Goal: Information Seeking & Learning: Learn about a topic

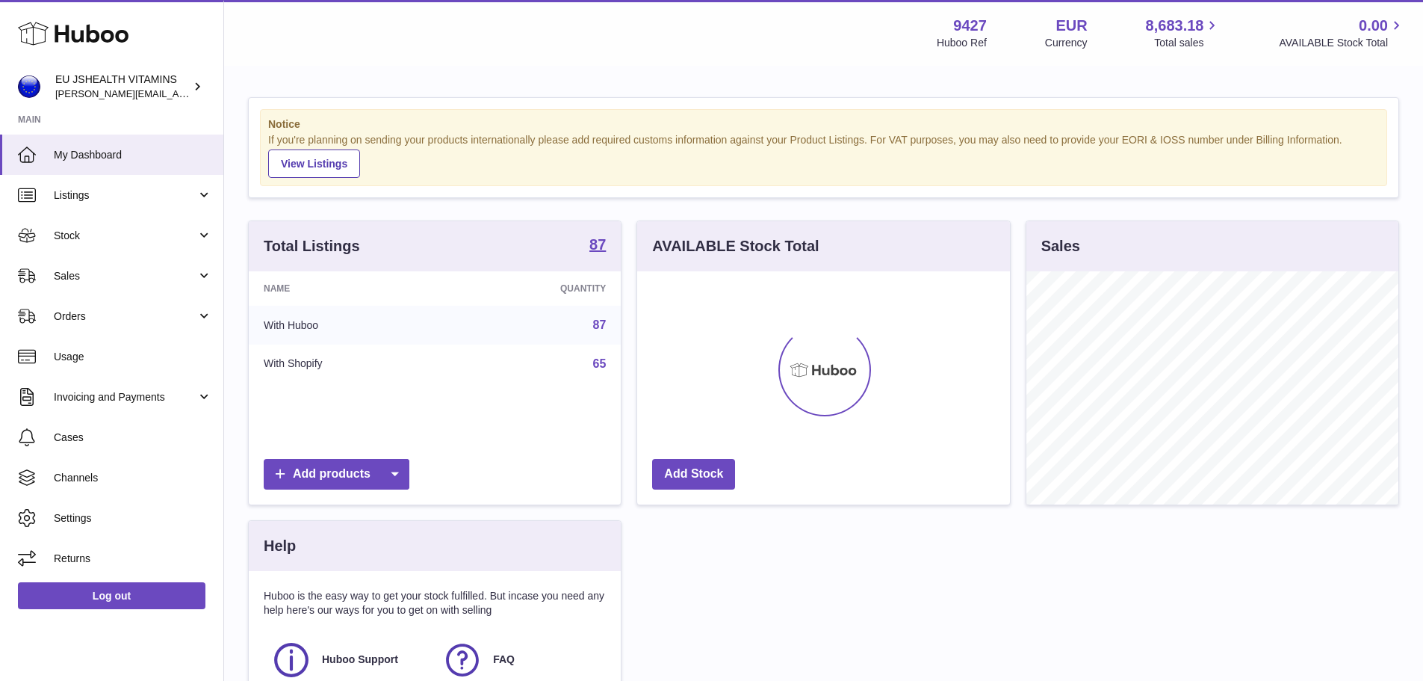
scroll to position [233, 373]
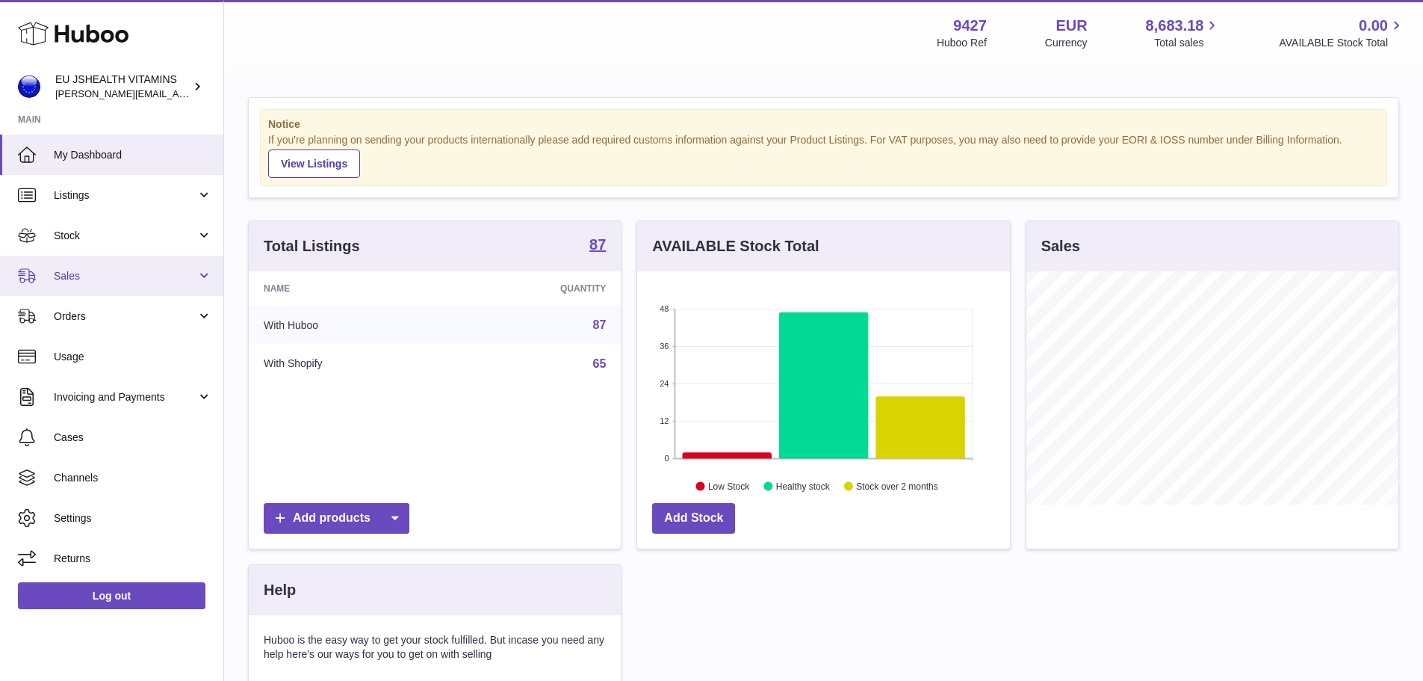
click at [75, 276] on span "Sales" at bounding box center [125, 276] width 143 height 14
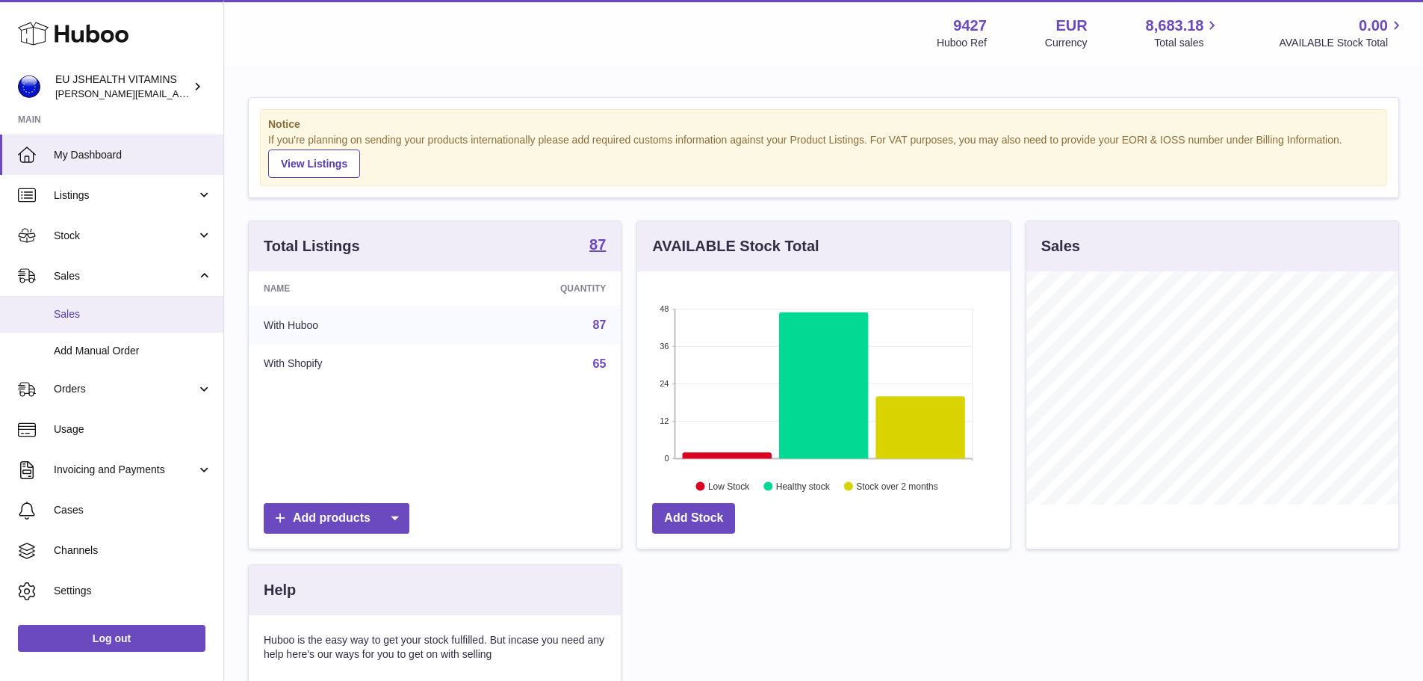
click at [70, 313] on span "Sales" at bounding box center [133, 314] width 158 height 14
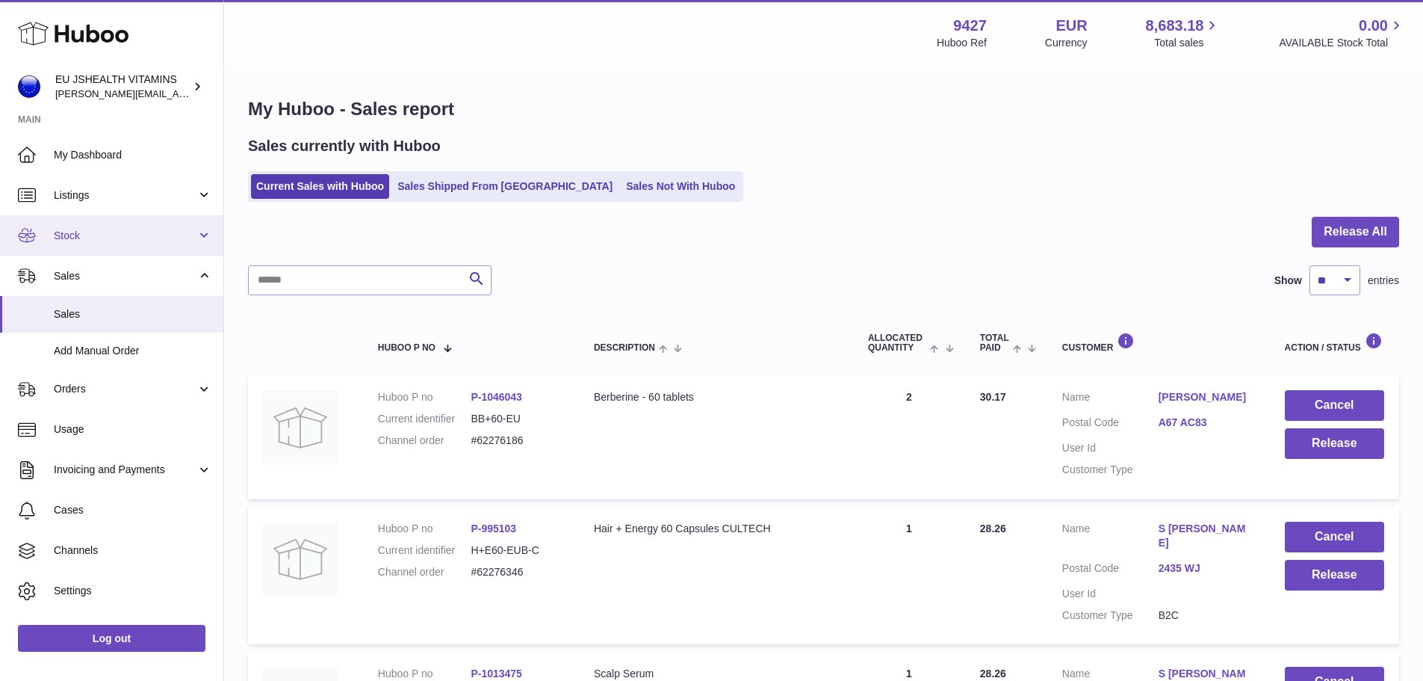
click at [74, 230] on span "Stock" at bounding box center [125, 236] width 143 height 14
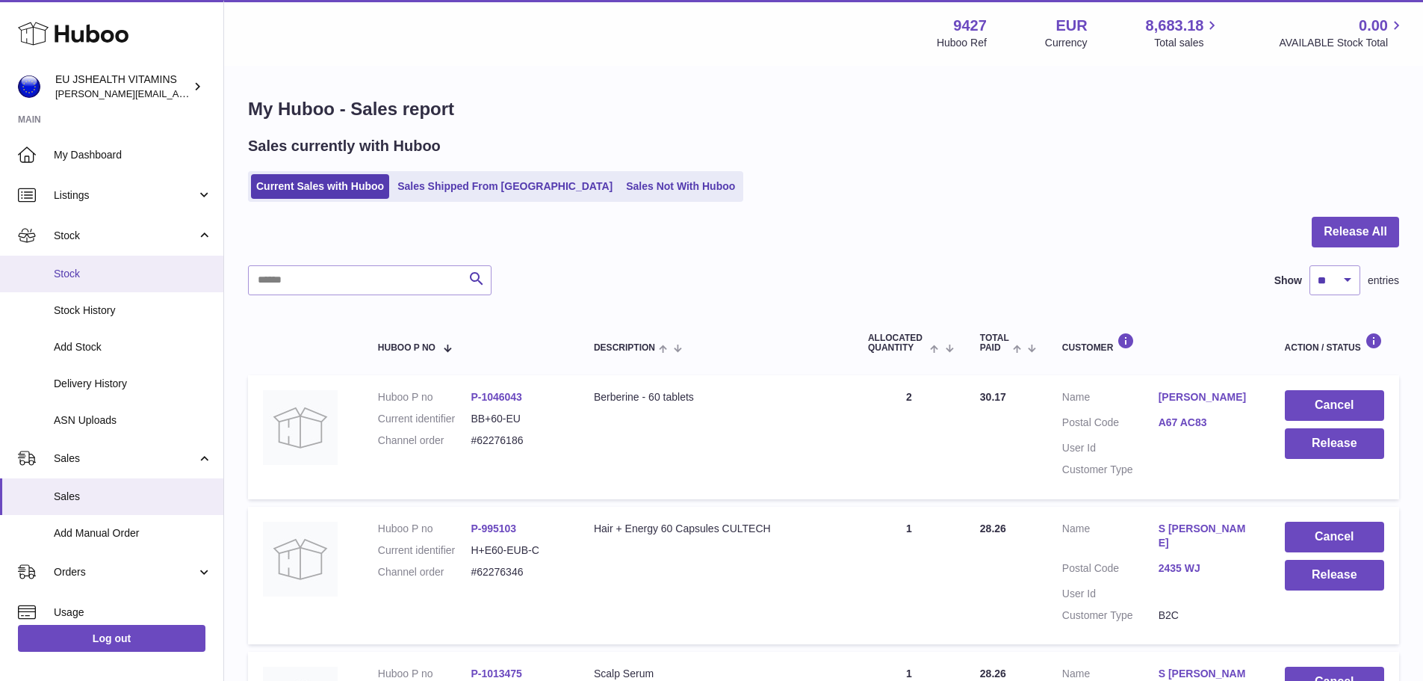
click at [87, 269] on span "Stock" at bounding box center [133, 274] width 158 height 14
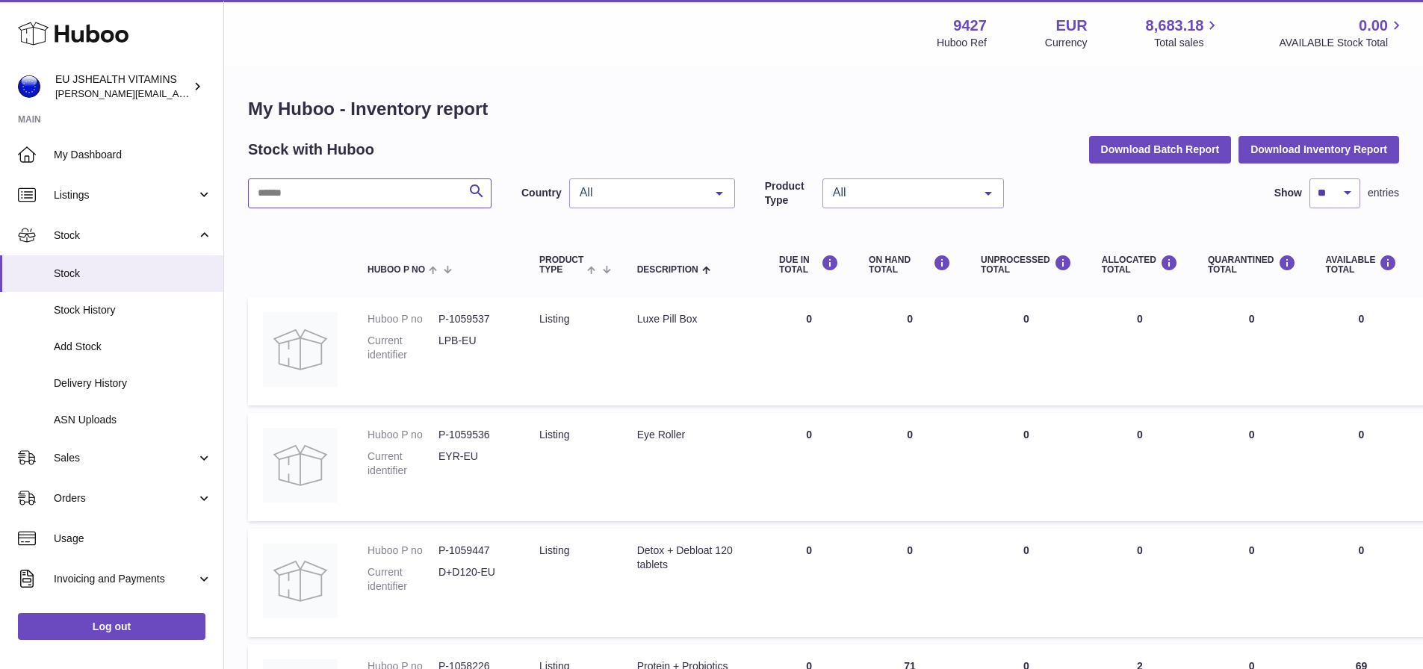
click at [347, 191] on input "text" at bounding box center [370, 194] width 244 height 30
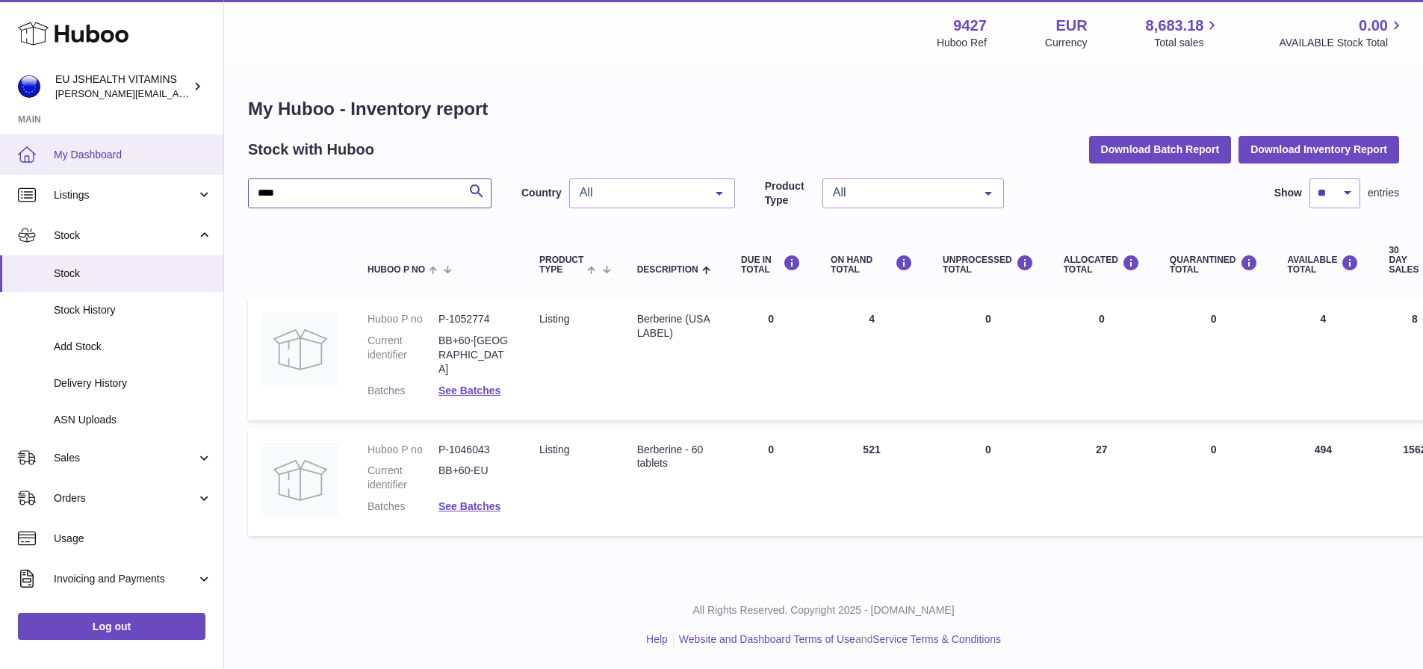
drag, startPoint x: 351, startPoint y: 194, endPoint x: 0, endPoint y: 142, distance: 355.0
click at [0, 142] on div "Huboo EU JSHEALTH VITAMINS laura@jessicasepel.com Main My Dashboard Listings No…" at bounding box center [711, 334] width 1423 height 669
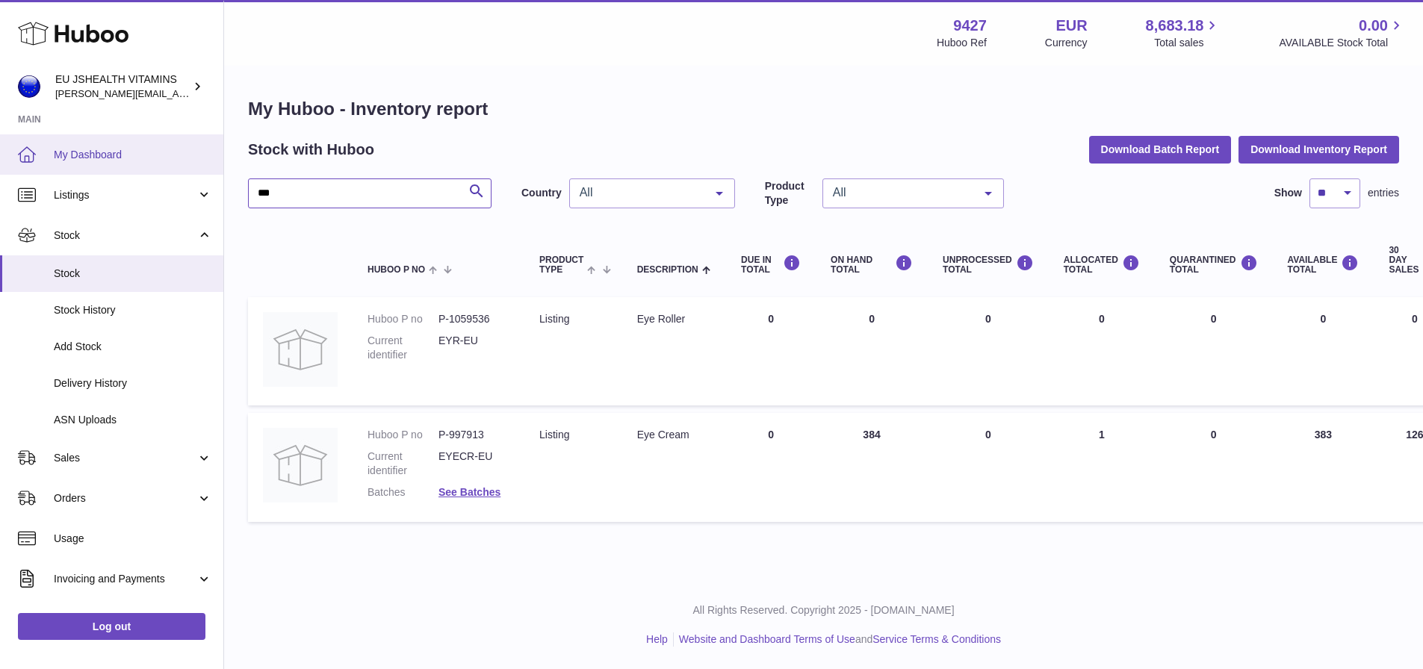
type input "***"
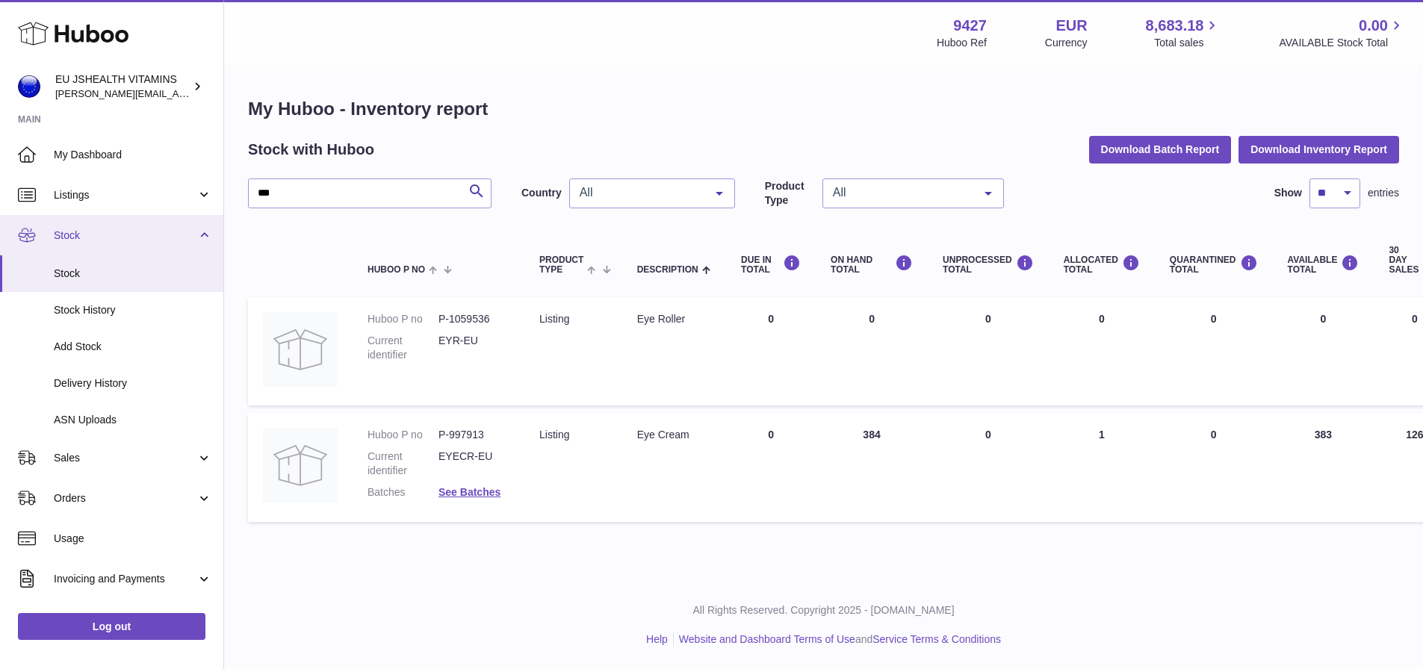
click at [116, 232] on span "Stock" at bounding box center [125, 236] width 143 height 14
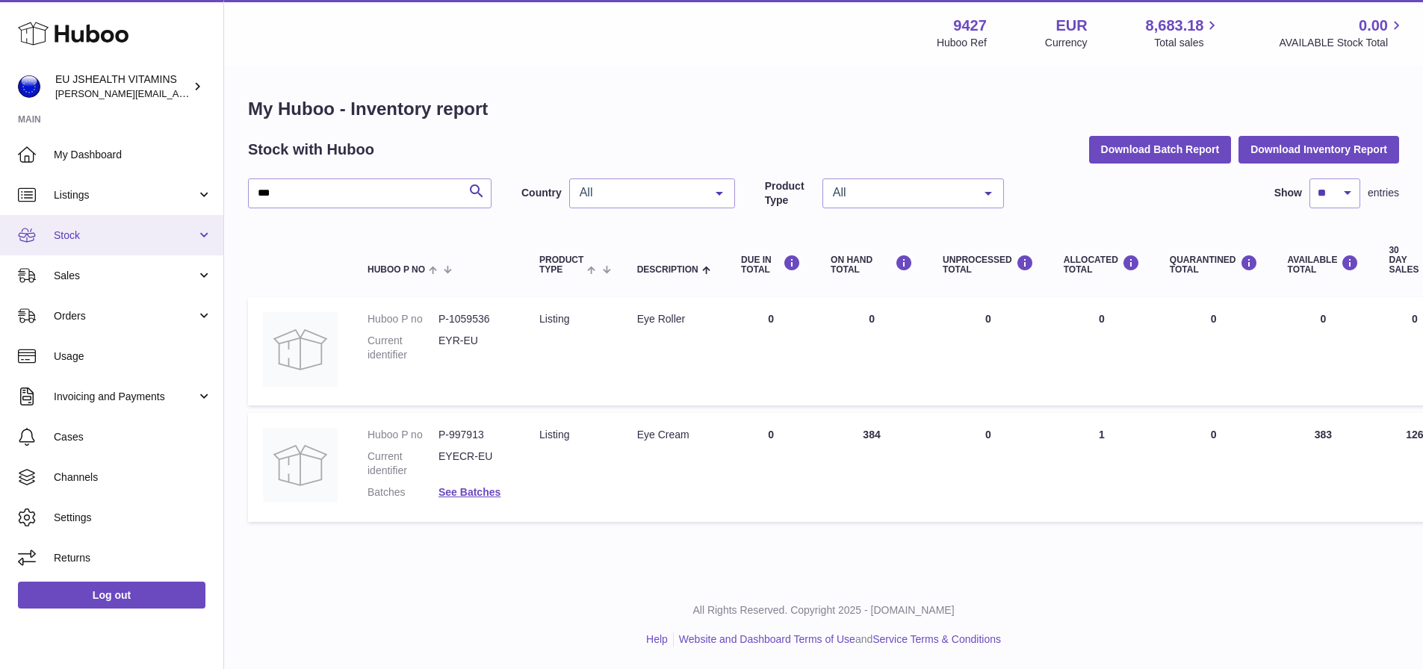
click at [123, 236] on span "Stock" at bounding box center [125, 236] width 143 height 14
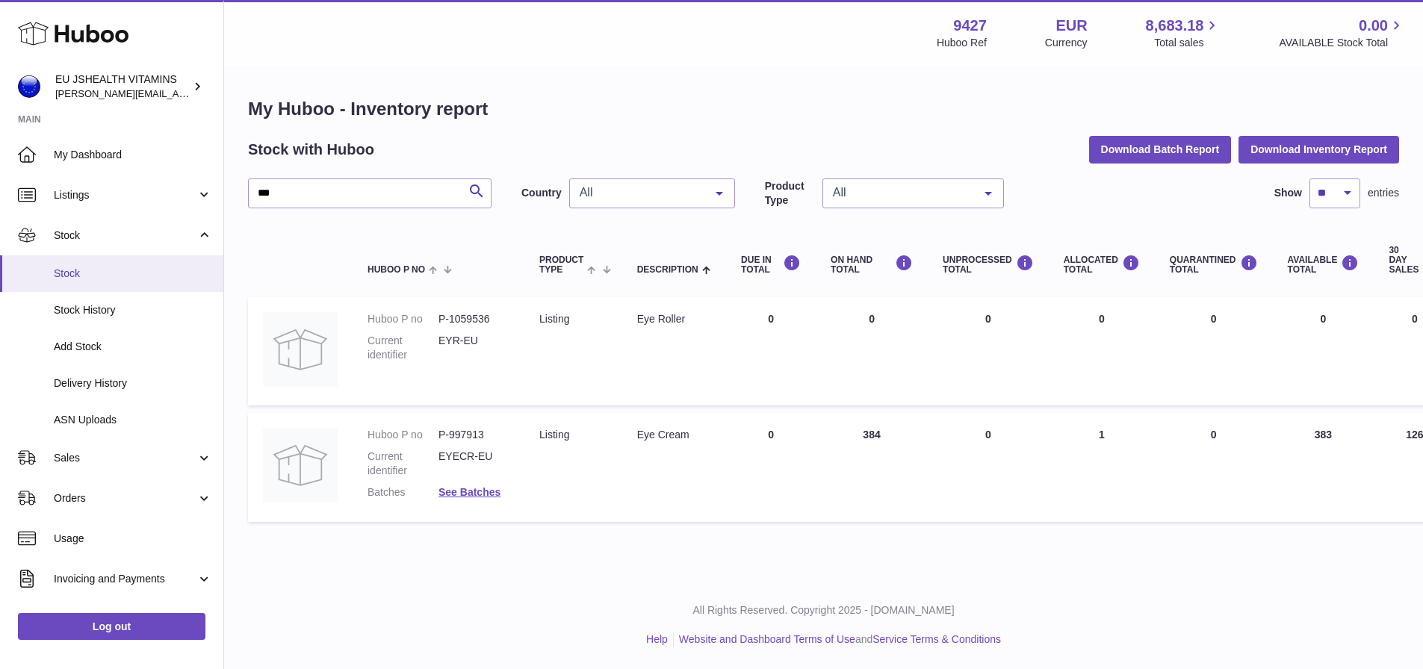
click at [112, 285] on link "Stock" at bounding box center [111, 274] width 223 height 37
drag, startPoint x: 405, startPoint y: 197, endPoint x: 142, endPoint y: 179, distance: 263.7
click at [142, 179] on div "Huboo EU JSHEALTH VITAMINS laura@jessicasepel.com Main My Dashboard Listings No…" at bounding box center [711, 334] width 1423 height 669
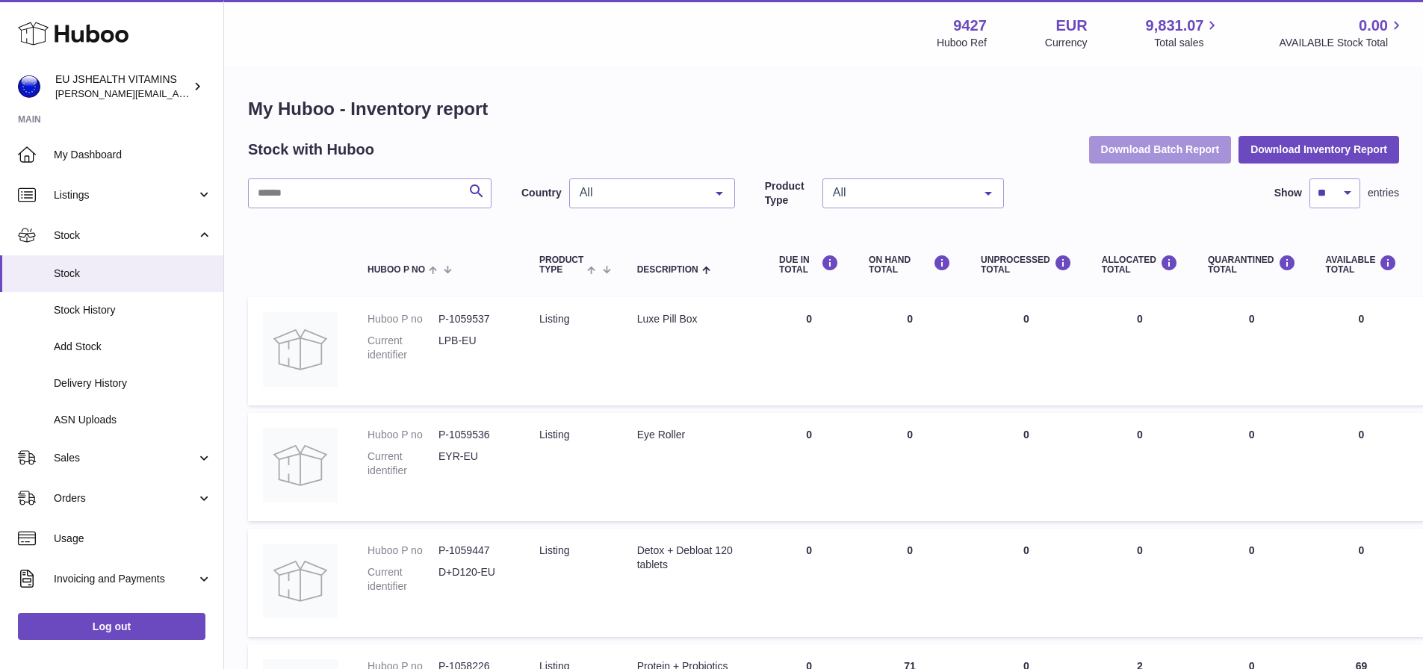
click at [1172, 149] on button "Download Batch Report" at bounding box center [1160, 149] width 143 height 27
click at [1267, 16] on div "9427 Huboo Ref EUR Currency 9,831.07 Total sales 0.00 AVAILABLE Stock Total" at bounding box center [1171, 33] width 468 height 34
click at [356, 191] on input "text" at bounding box center [370, 194] width 244 height 30
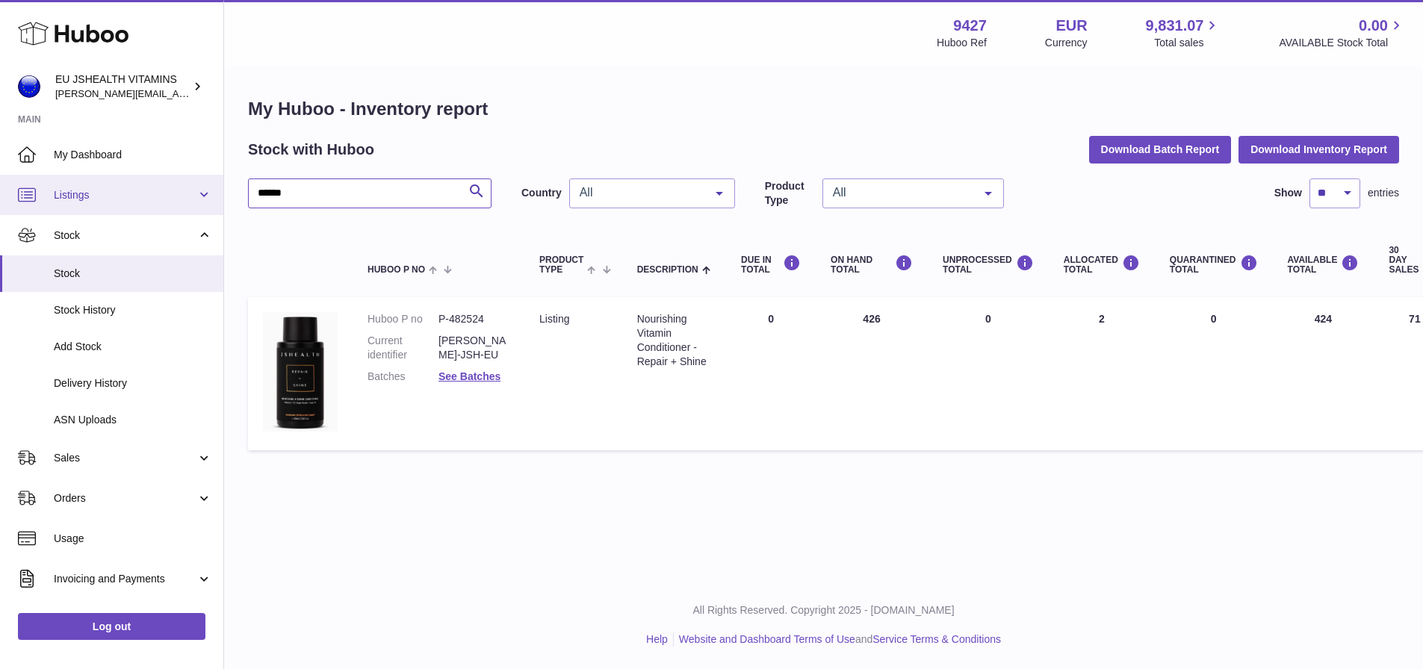
drag, startPoint x: 192, startPoint y: 184, endPoint x: 72, endPoint y: 182, distance: 120.3
click at [72, 182] on div "Huboo EU JSHEALTH VITAMINS laura@jessicasepel.com Main My Dashboard Listings No…" at bounding box center [711, 334] width 1423 height 669
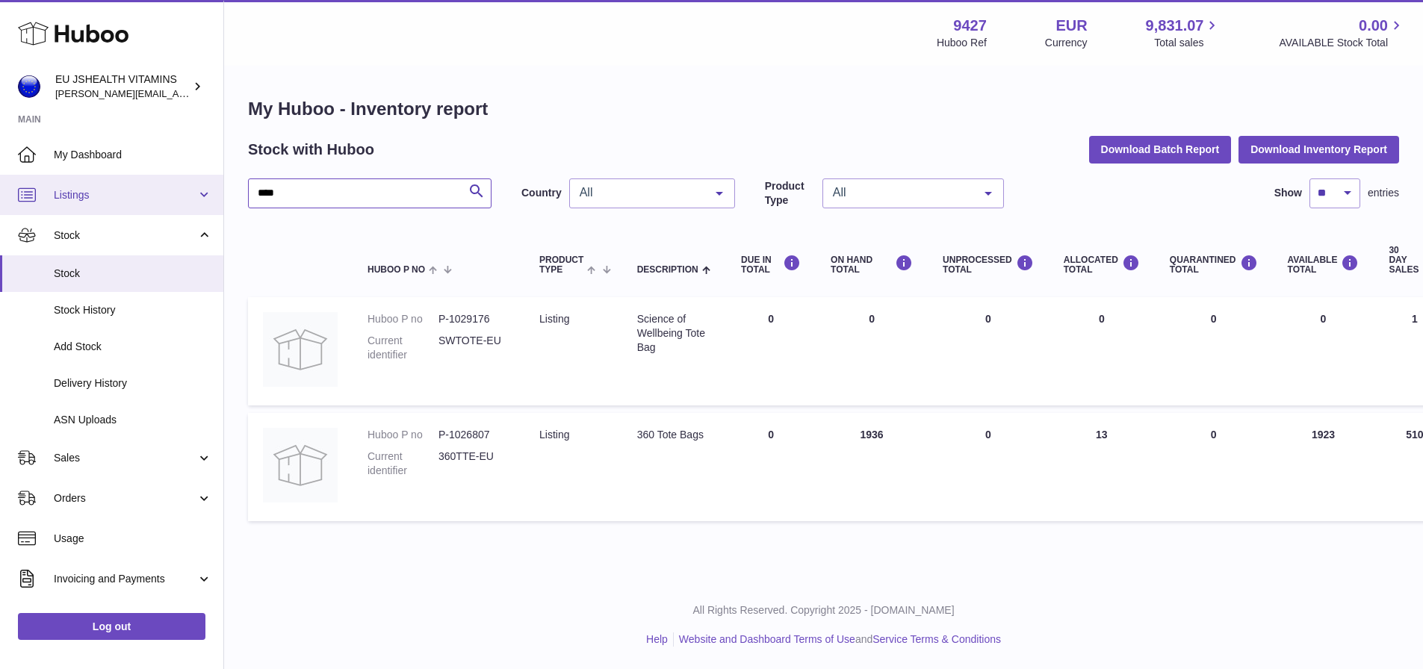
drag, startPoint x: 273, startPoint y: 192, endPoint x: 196, endPoint y: 190, distance: 77.7
click at [196, 190] on div "Huboo EU JSHEALTH VITAMINS laura@jessicasepel.com Main My Dashboard Listings No…" at bounding box center [711, 334] width 1423 height 669
type input "*"
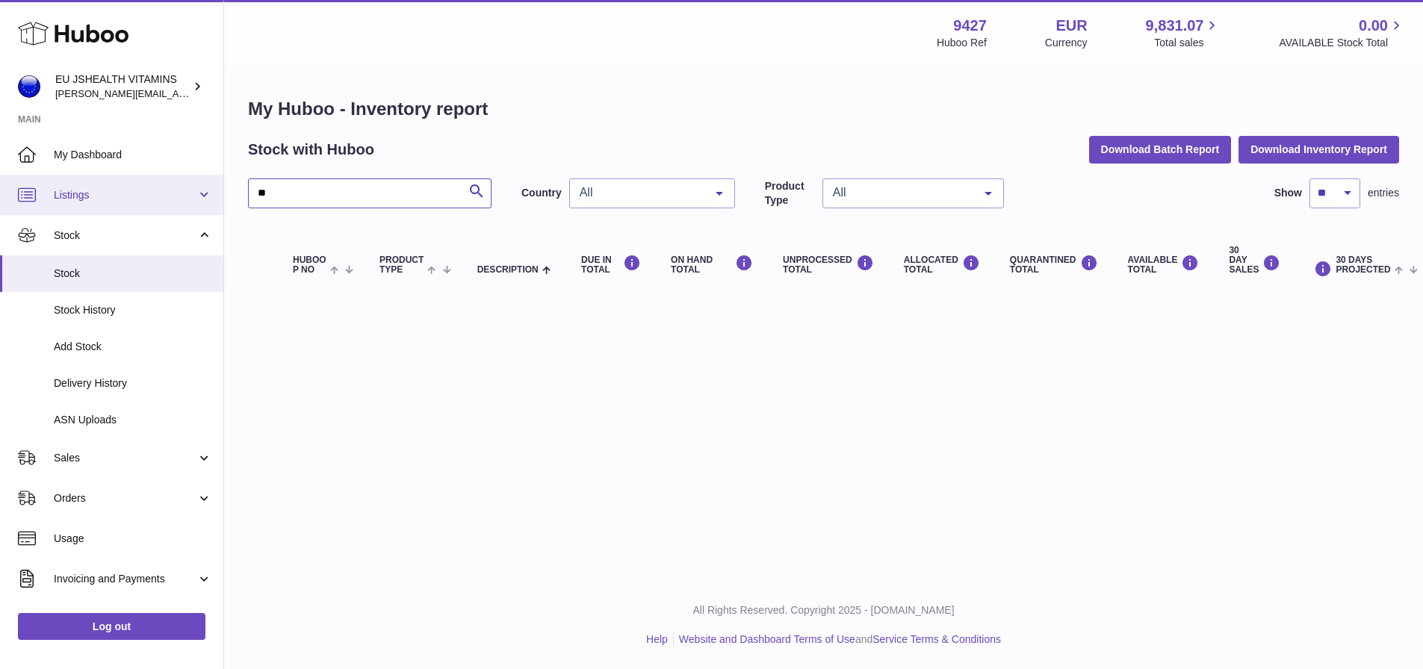
type input "*"
